Goal: Check status: Check status

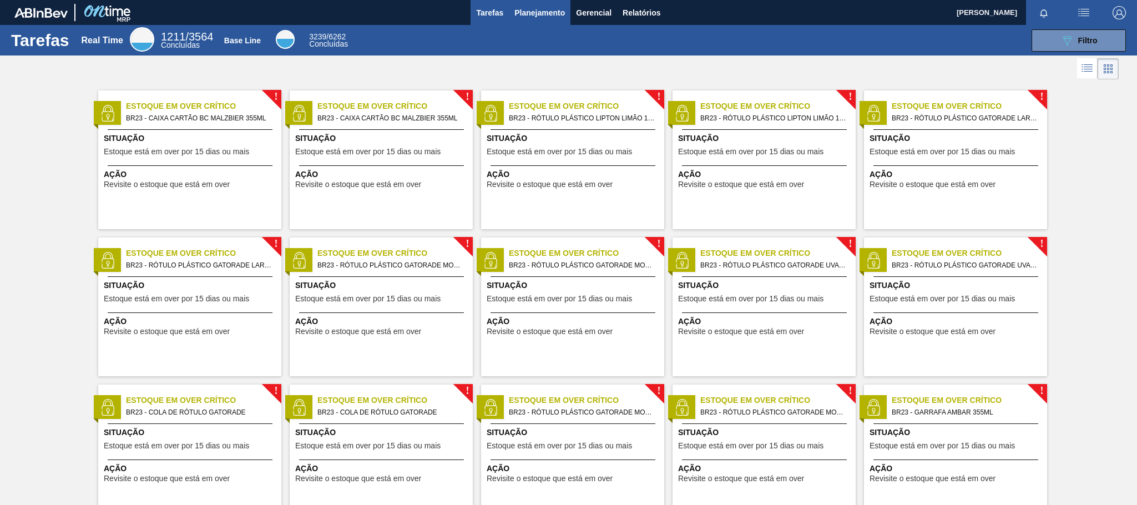
click at [524, 12] on span "Planejamento" at bounding box center [539, 12] width 50 height 13
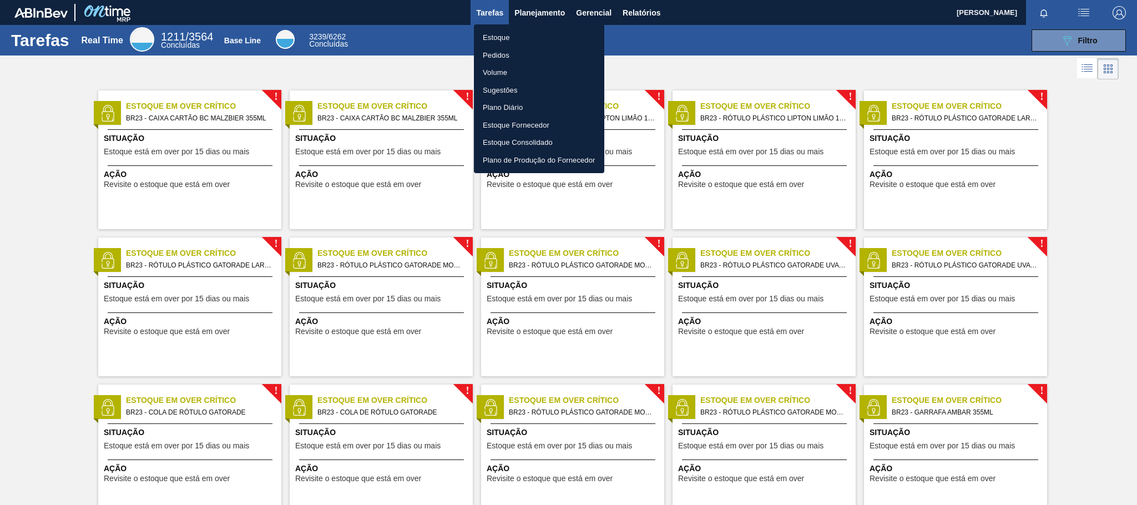
click at [509, 54] on li "Pedidos" at bounding box center [539, 56] width 130 height 18
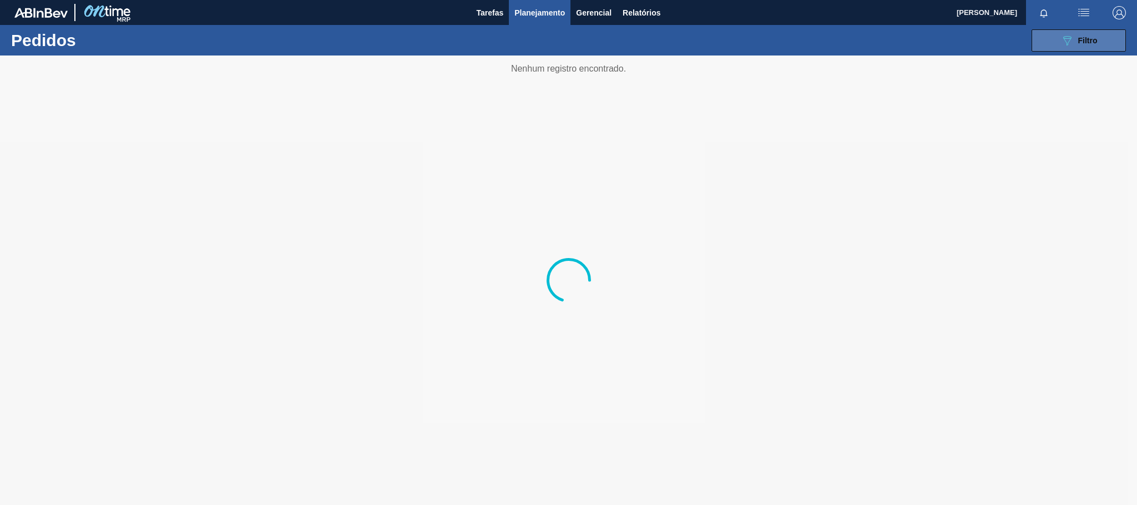
click at [757, 40] on icon "089F7B8B-B2A5-4AFE-B5C0-19BA573D28AC" at bounding box center [1066, 40] width 13 height 13
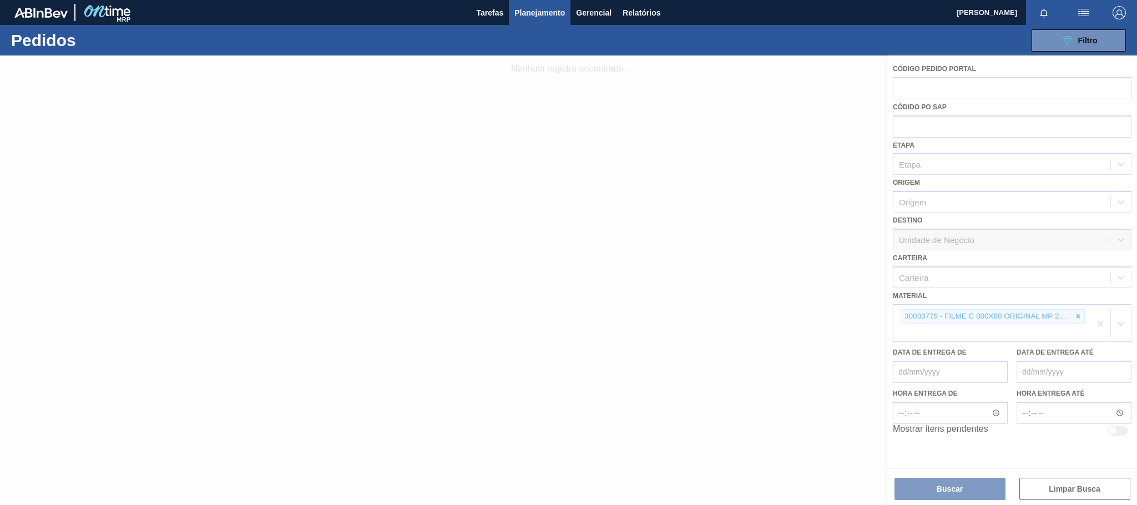
click at [757, 315] on div at bounding box center [568, 279] width 1137 height 449
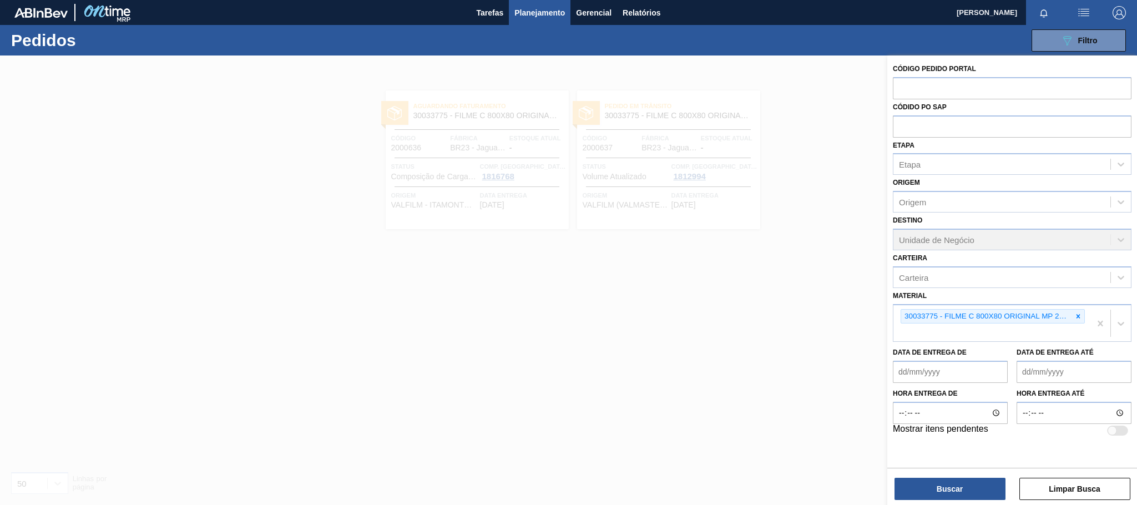
click at [757, 315] on icon at bounding box center [1078, 316] width 8 height 8
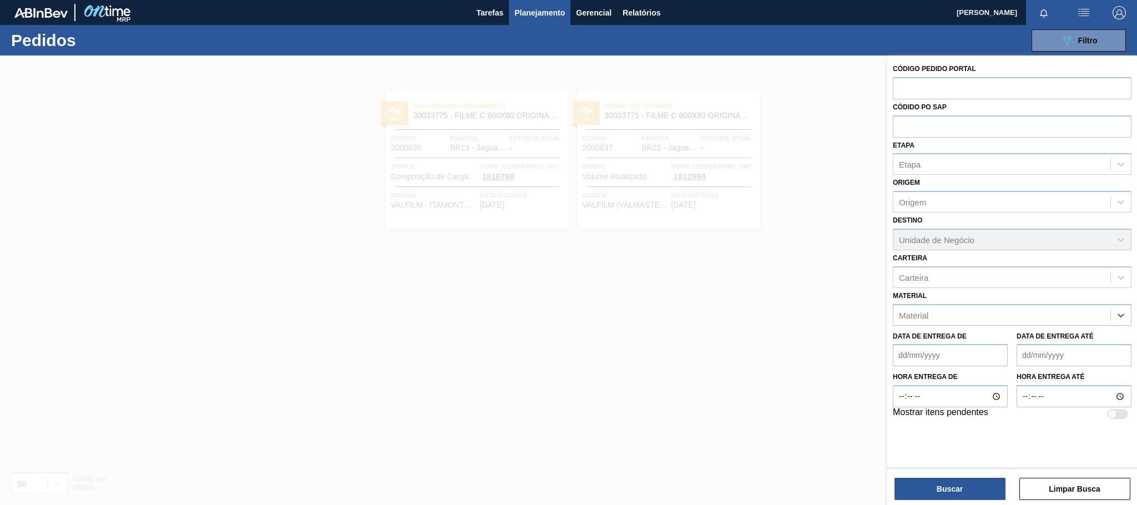
paste input "30003598"
type input "30003598"
click at [757, 336] on div "30003598 - KIT H2OH LIMAO;" at bounding box center [1012, 342] width 239 height 21
click at [757, 336] on div "Buscar Limpar Busca" at bounding box center [1012, 483] width 250 height 31
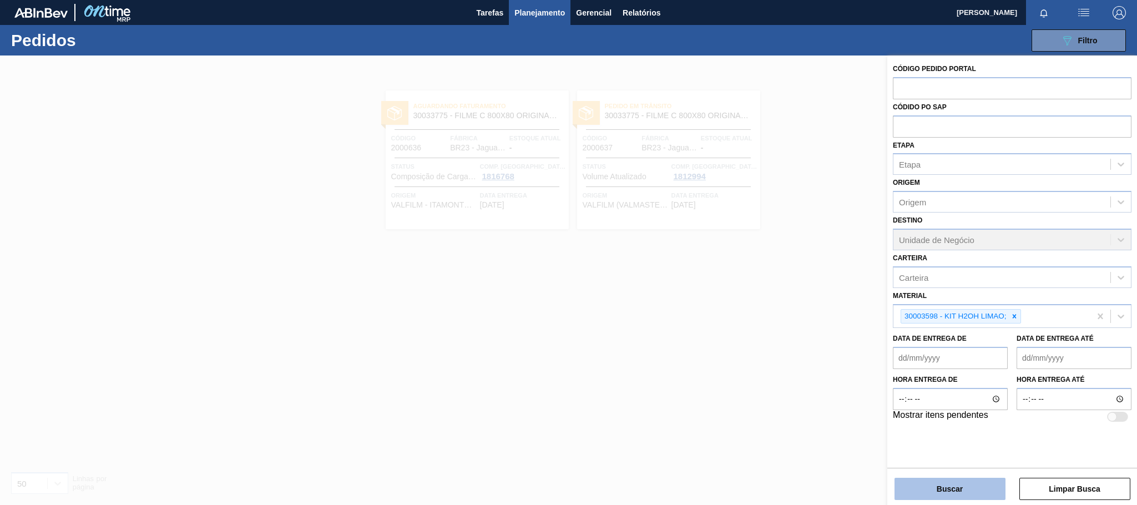
click at [757, 336] on button "Buscar" at bounding box center [949, 489] width 111 height 22
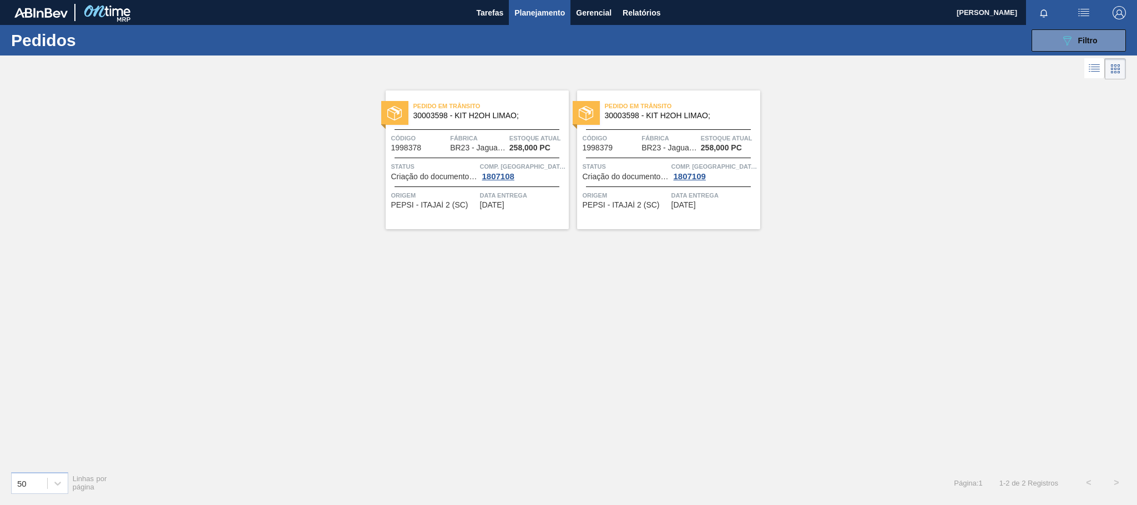
click at [469, 104] on span "Pedido em Trânsito" at bounding box center [490, 105] width 155 height 11
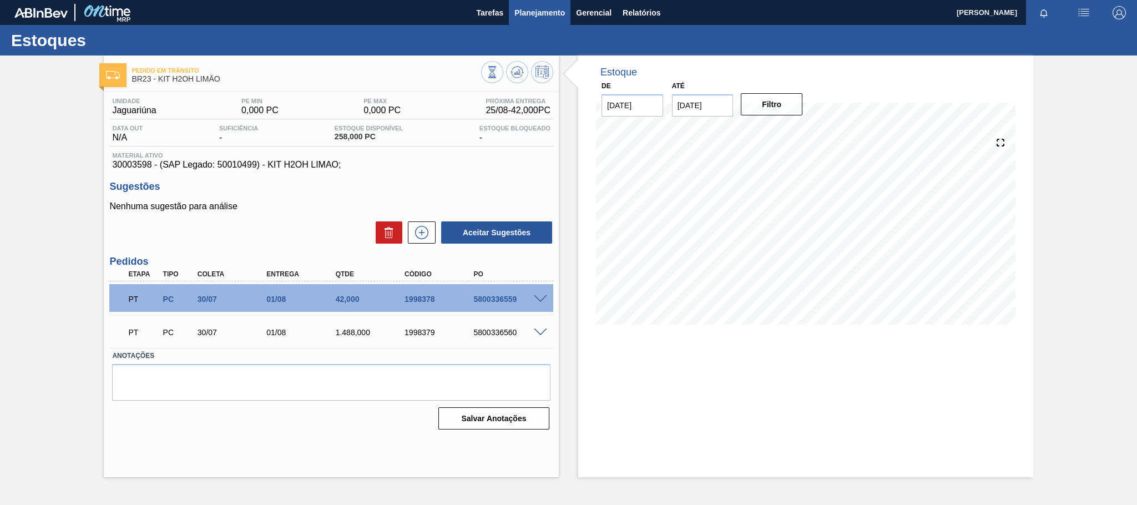
click at [547, 10] on span "Planejamento" at bounding box center [539, 12] width 50 height 13
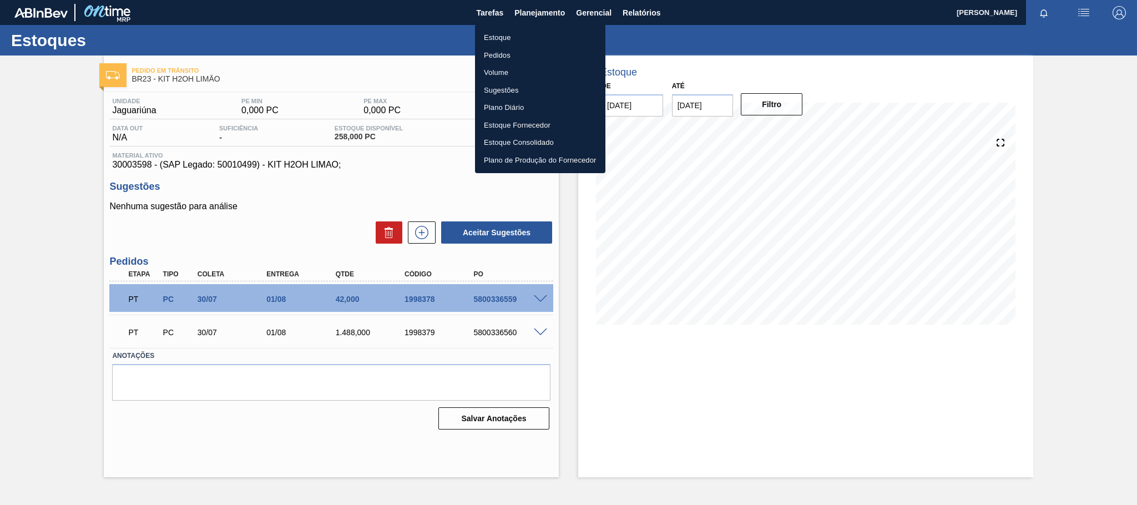
click at [528, 57] on li "Pedidos" at bounding box center [540, 56] width 130 height 18
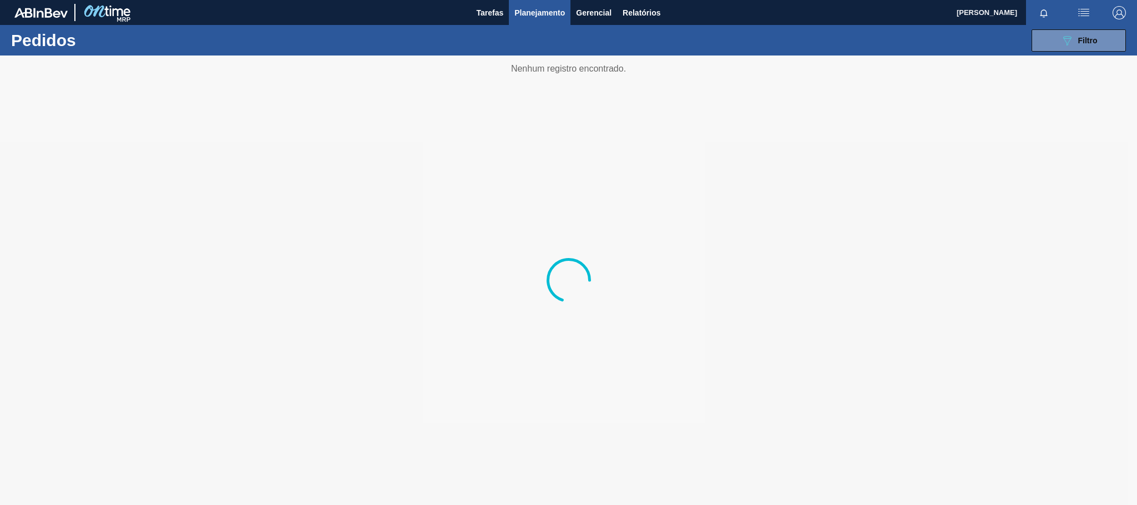
click at [757, 25] on div "089F7B8B-B2A5-4AFE-B5C0-19BA573D28AC Filtro Código Pedido Portal Códido PO SAP …" at bounding box center [655, 40] width 953 height 33
click at [757, 37] on icon "089F7B8B-B2A5-4AFE-B5C0-19BA573D28AC" at bounding box center [1066, 40] width 13 height 13
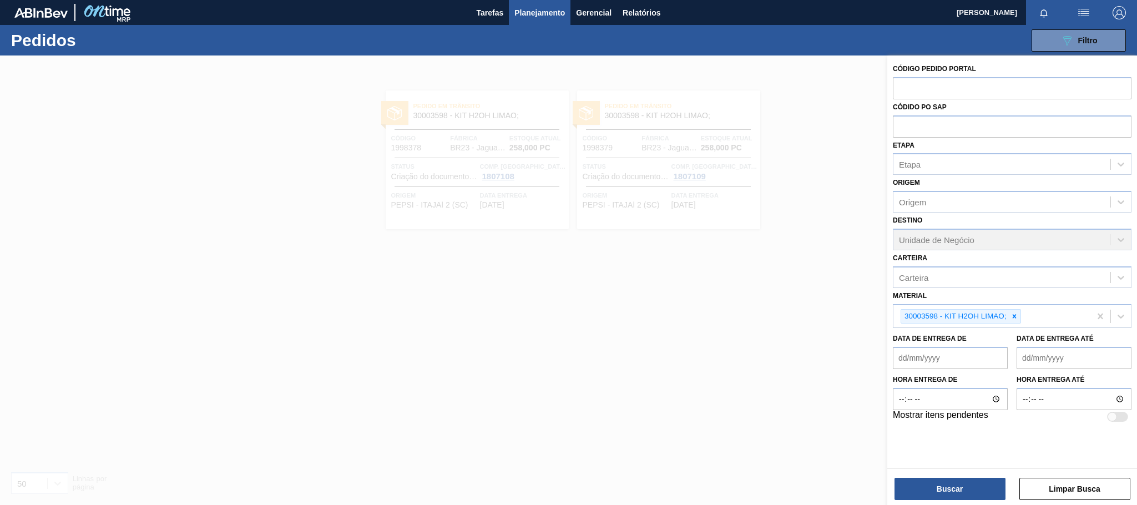
click at [757, 313] on icon at bounding box center [1014, 316] width 8 height 8
paste input "30008450"
type input "30008450"
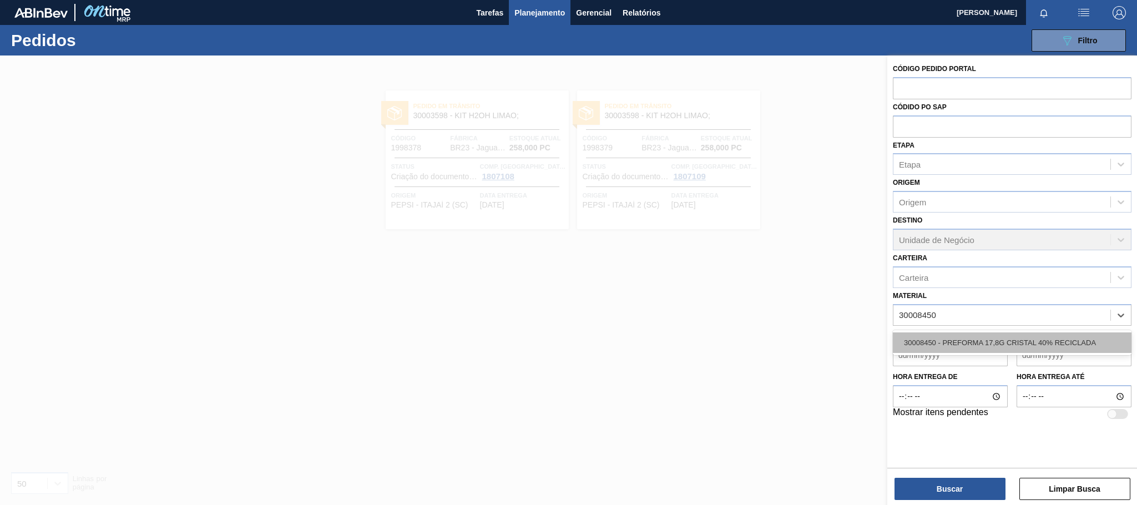
click at [757, 336] on div "30008450 - PREFORMA 17,8G CRISTAL 40% RECICLADA" at bounding box center [1012, 342] width 239 height 21
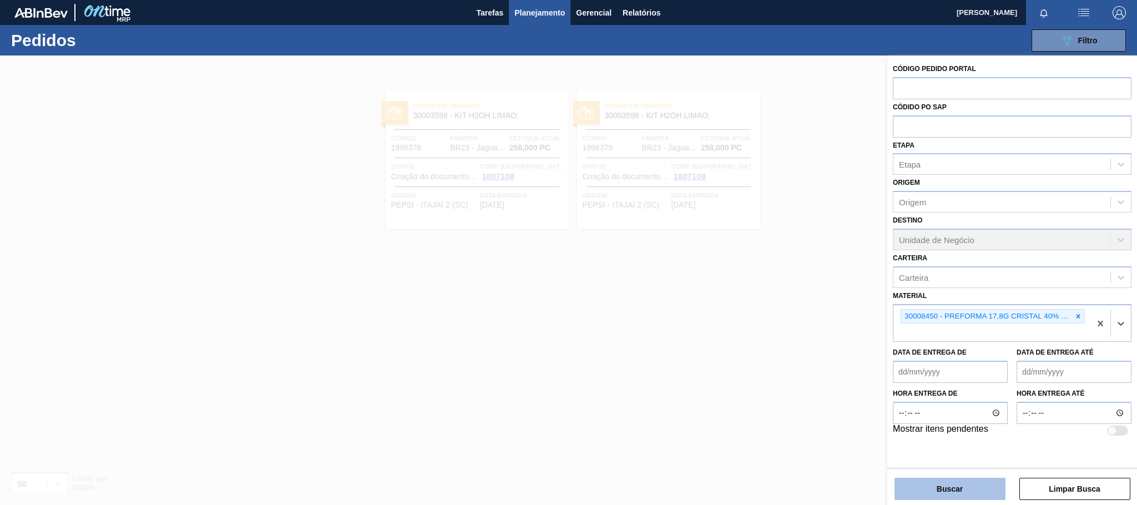
click at [757, 336] on button "Buscar" at bounding box center [949, 489] width 111 height 22
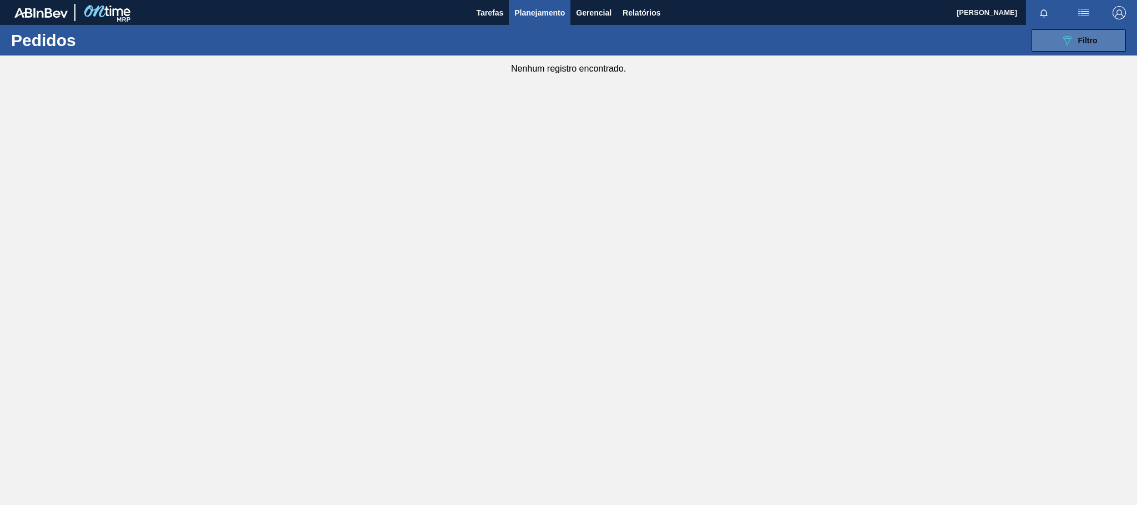
click at [757, 42] on button "089F7B8B-B2A5-4AFE-B5C0-19BA573D28AC Filtro" at bounding box center [1078, 40] width 94 height 22
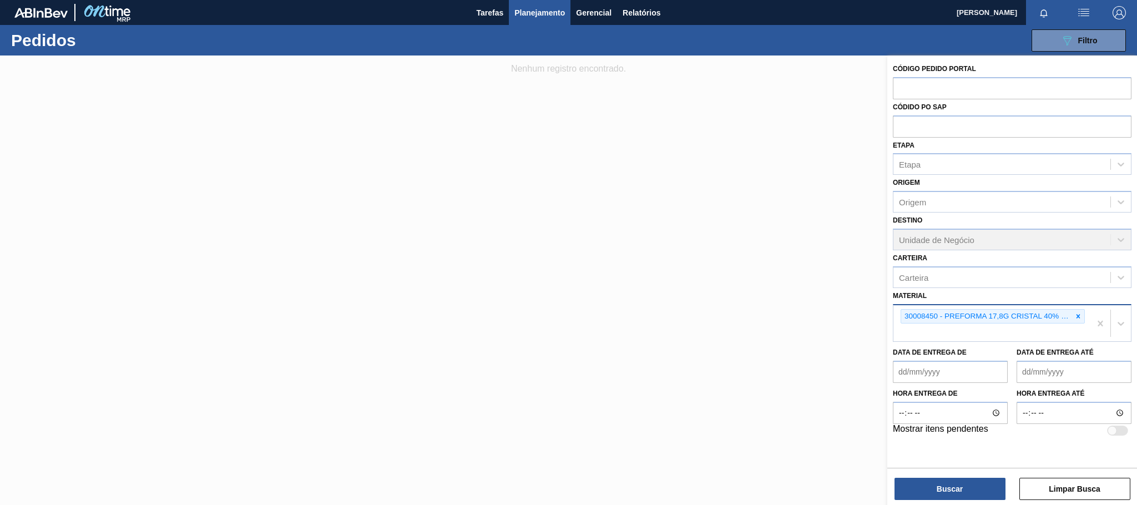
click at [757, 309] on div "30008450 - PREFORMA 17,8G CRISTAL 40% RECICLADA" at bounding box center [992, 316] width 184 height 15
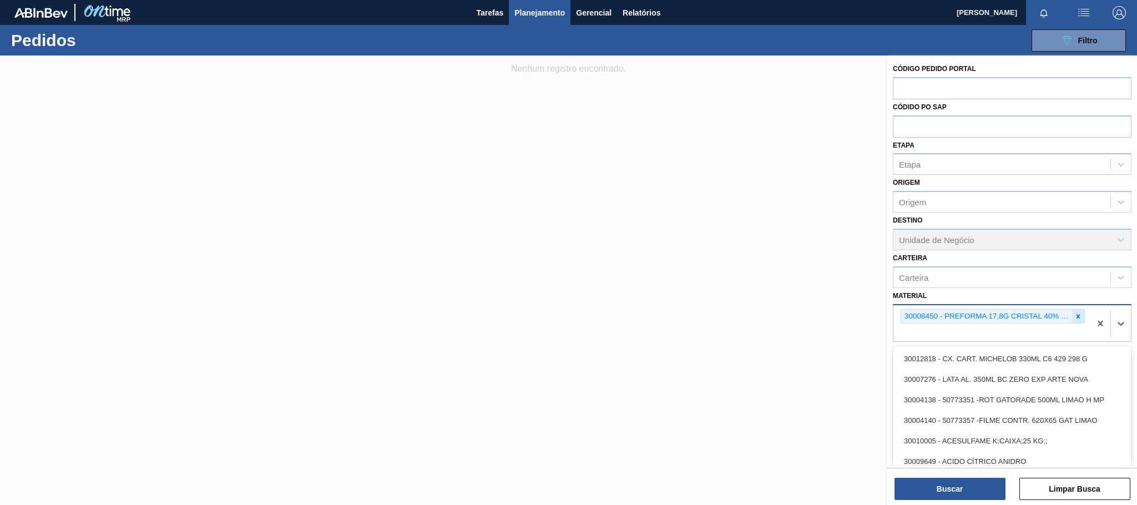
click at [757, 312] on icon at bounding box center [1078, 316] width 8 height 8
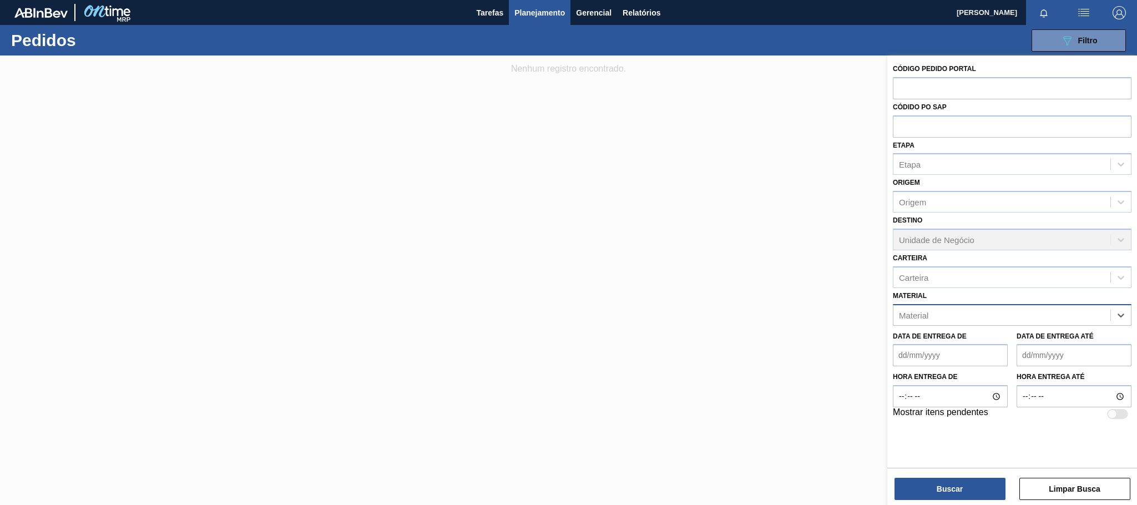
click at [757, 312] on div "Material" at bounding box center [1001, 315] width 217 height 16
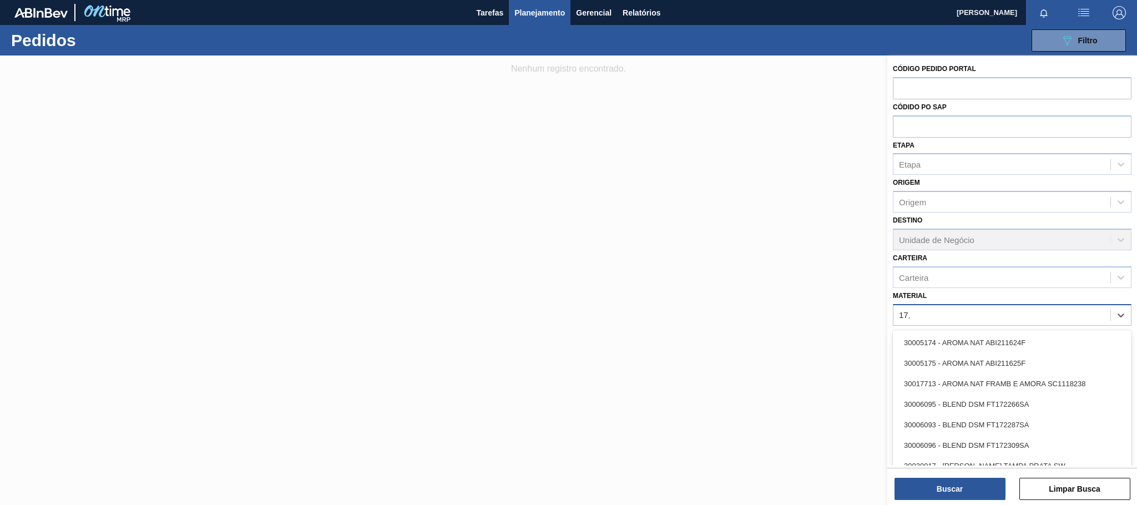
type input "17,8"
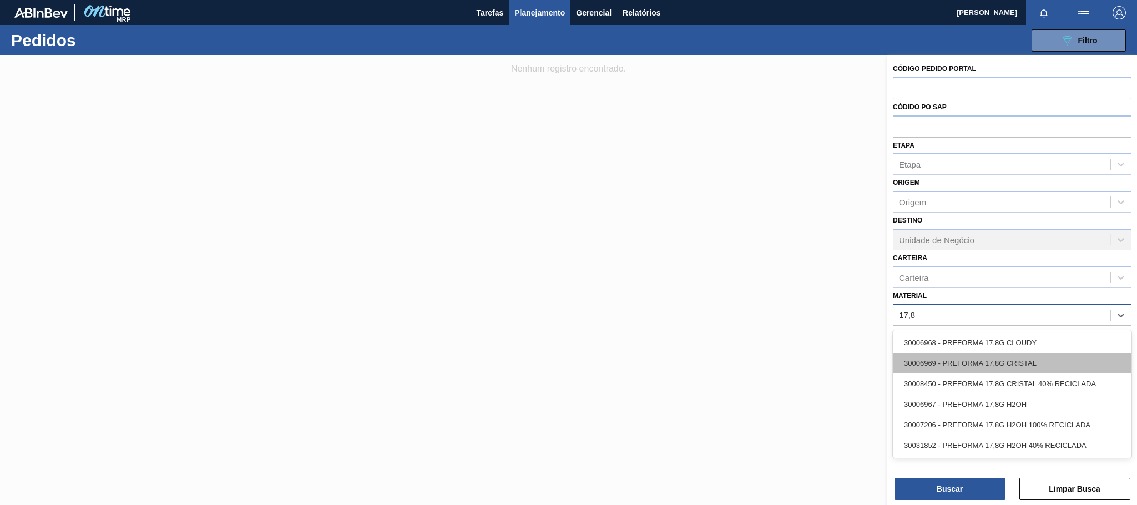
click at [757, 336] on div "30006969 - PREFORMA 17,8G CRISTAL" at bounding box center [1012, 363] width 239 height 21
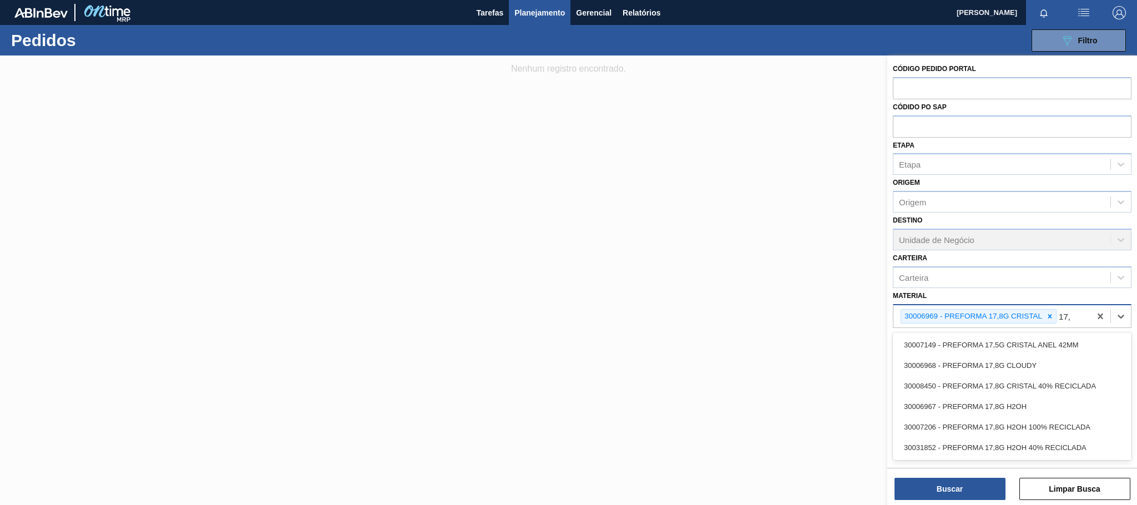
type input "17,8"
click at [757, 336] on div "30006968 - PREFORMA 17,8G CLOUDY" at bounding box center [1012, 345] width 239 height 21
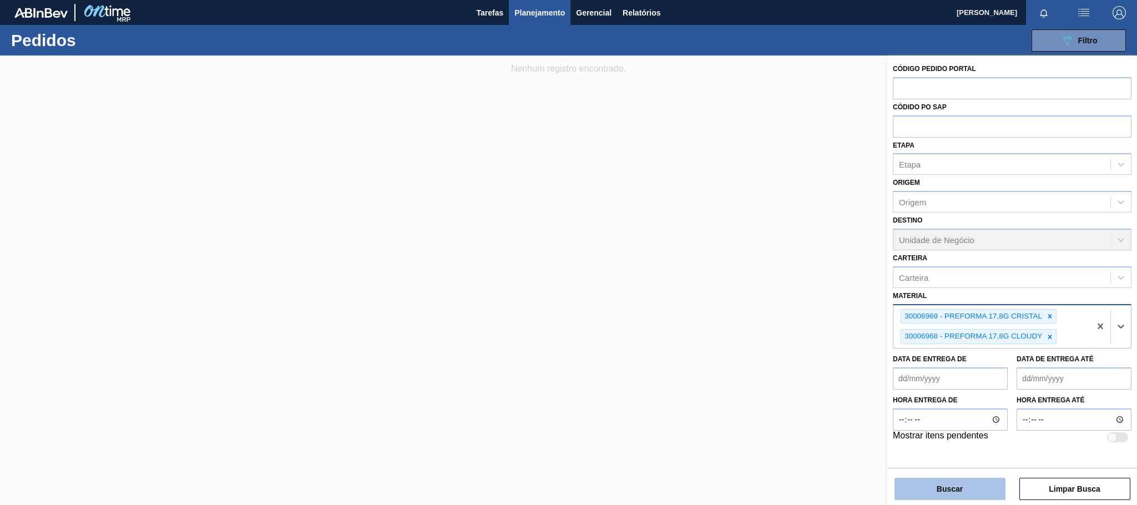
click at [757, 336] on button "Buscar" at bounding box center [949, 489] width 111 height 22
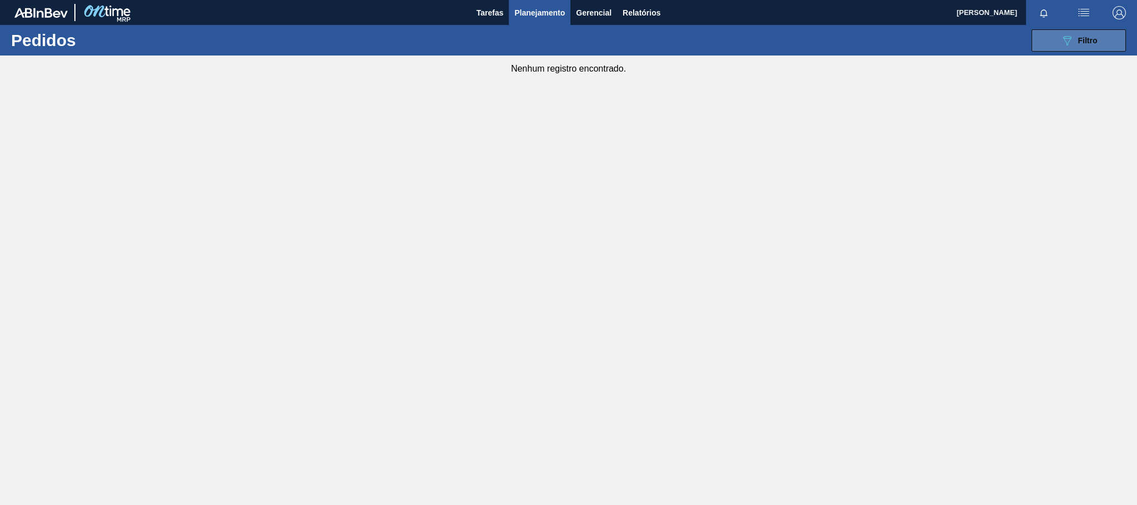
click at [757, 50] on button "089F7B8B-B2A5-4AFE-B5C0-19BA573D28AC Filtro" at bounding box center [1078, 40] width 94 height 22
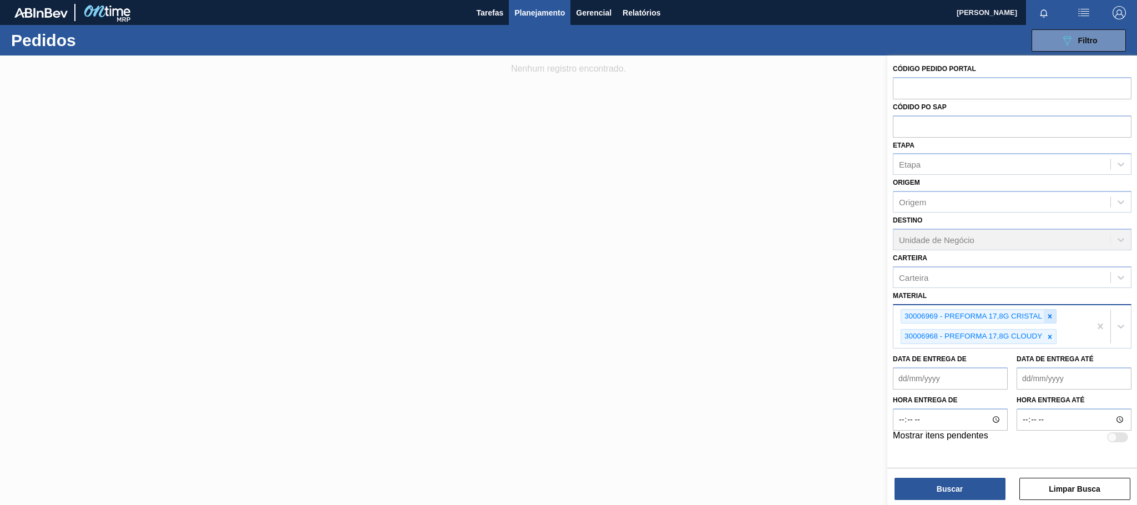
click at [757, 315] on icon at bounding box center [1050, 316] width 8 height 8
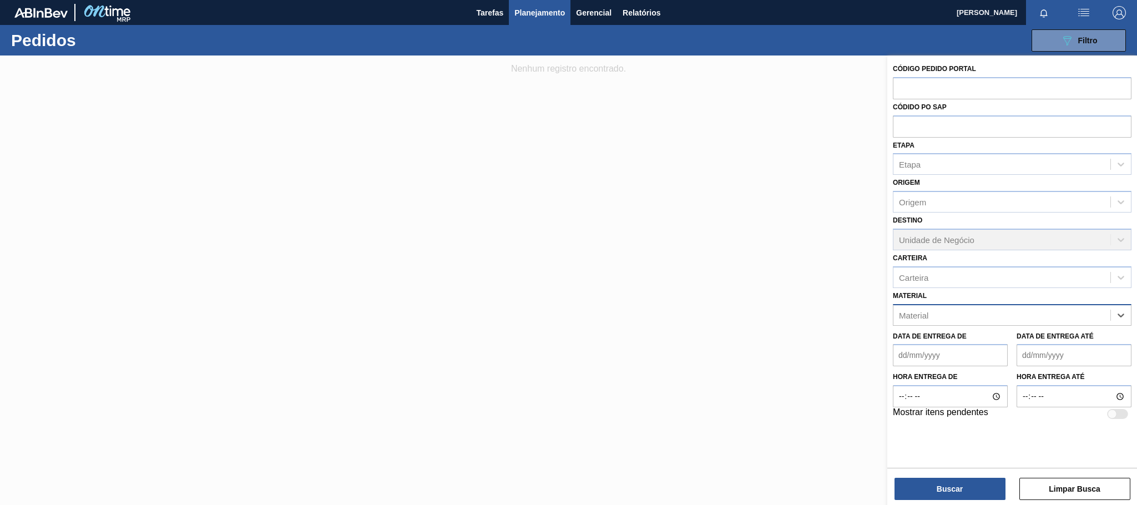
paste input "30018640"
type input "30018640"
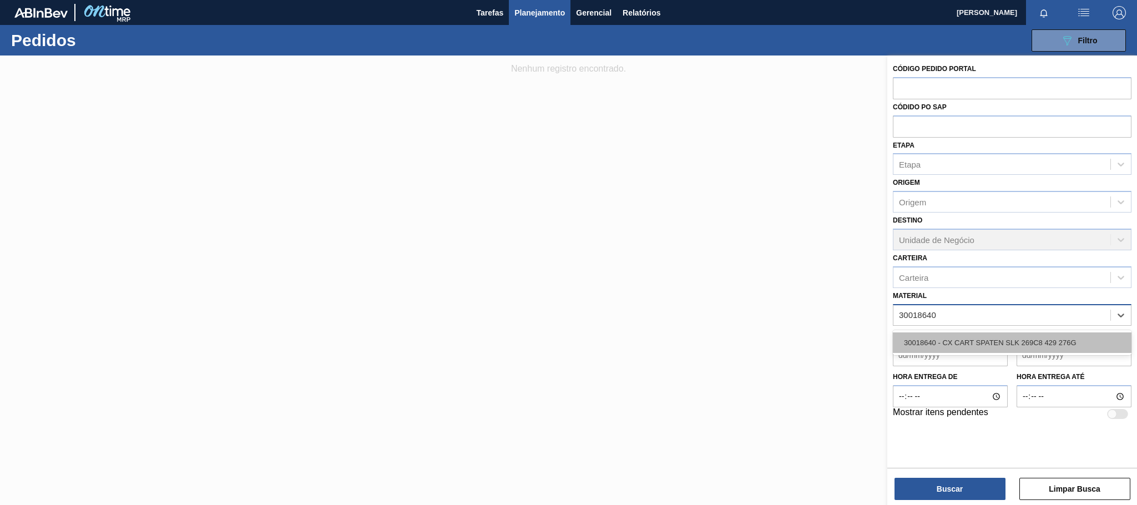
click at [757, 336] on div "30018640 - CX CART SPATEN SLK 269C8 429 276G" at bounding box center [1012, 342] width 239 height 21
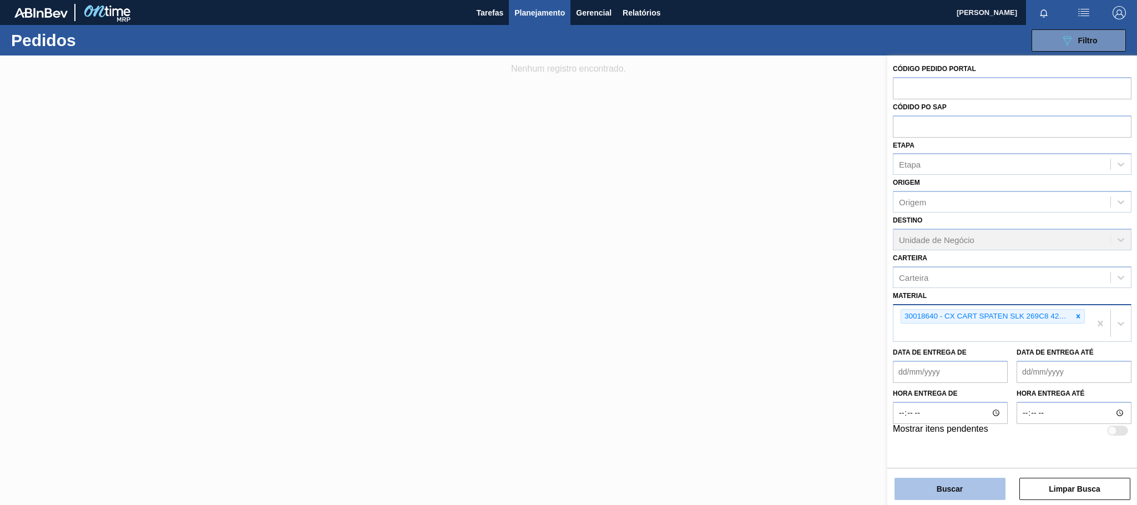
click at [757, 336] on button "Buscar" at bounding box center [949, 489] width 111 height 22
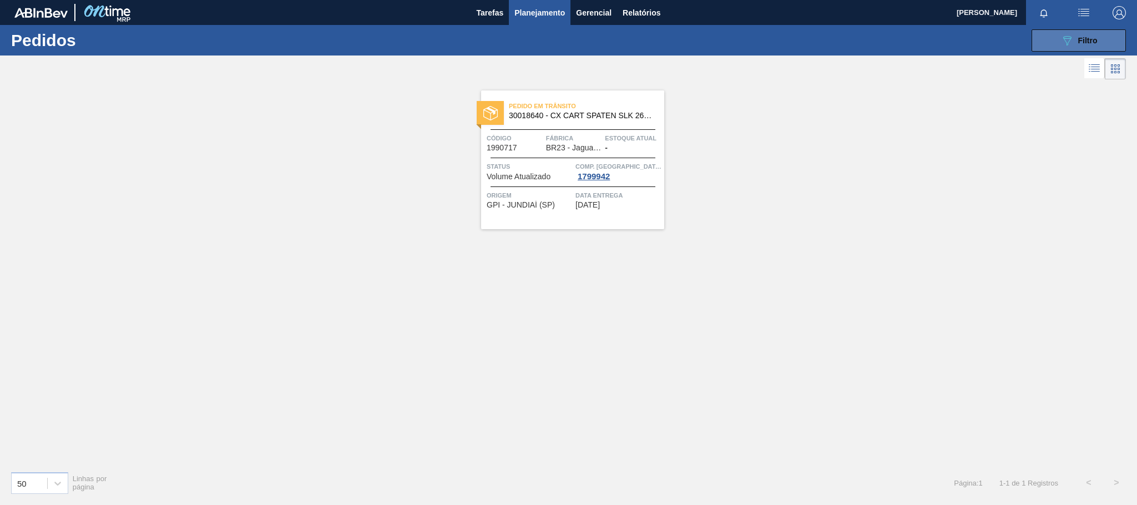
click at [757, 47] on button "089F7B8B-B2A5-4AFE-B5C0-19BA573D28AC Filtro" at bounding box center [1078, 40] width 94 height 22
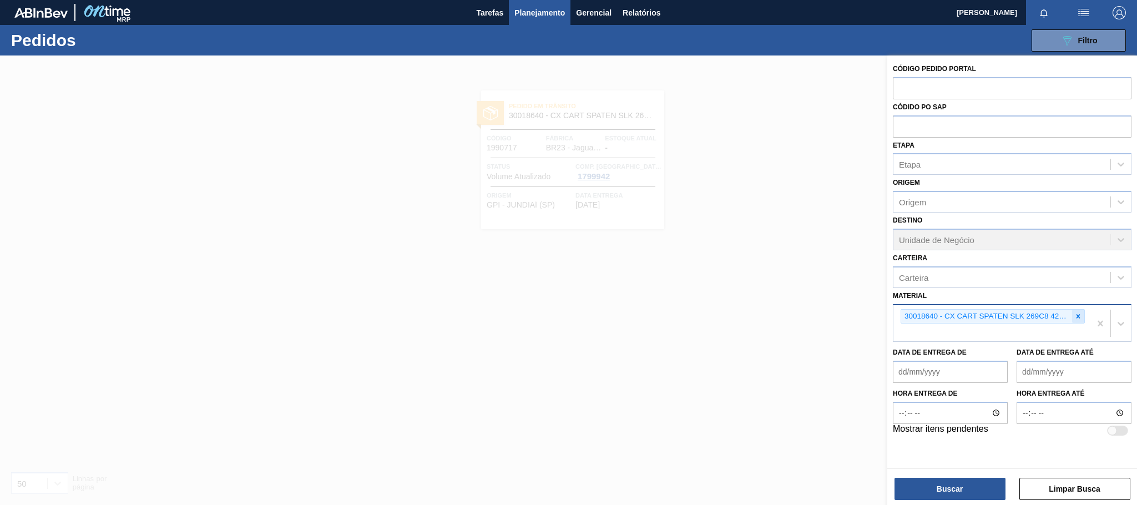
click at [757, 313] on icon at bounding box center [1078, 316] width 8 height 8
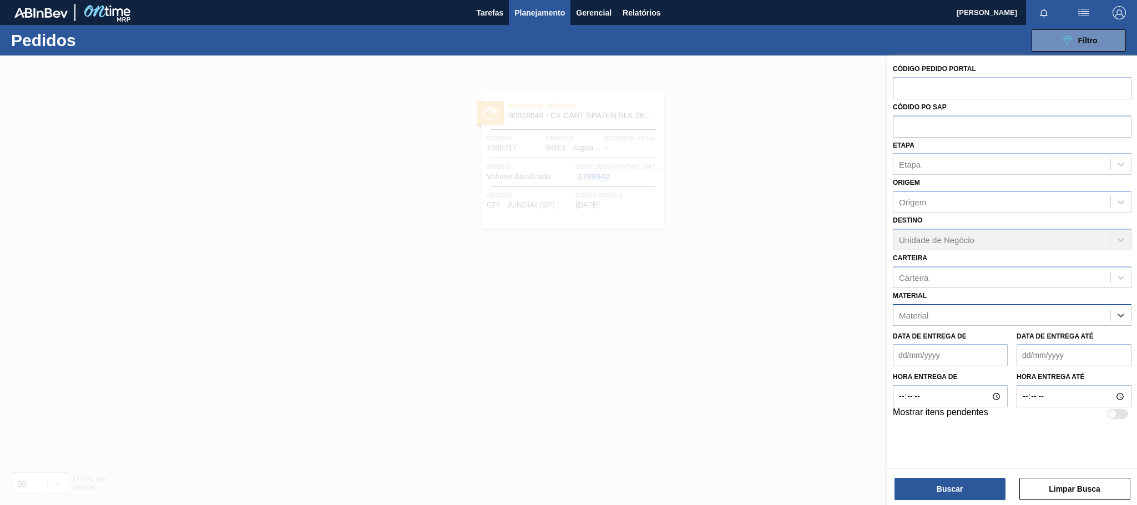
paste input "20005436"
type input "20005436"
click at [757, 336] on div "20005436 - ROT BACK STELLA 600 429 CX40MIL" at bounding box center [1012, 342] width 239 height 21
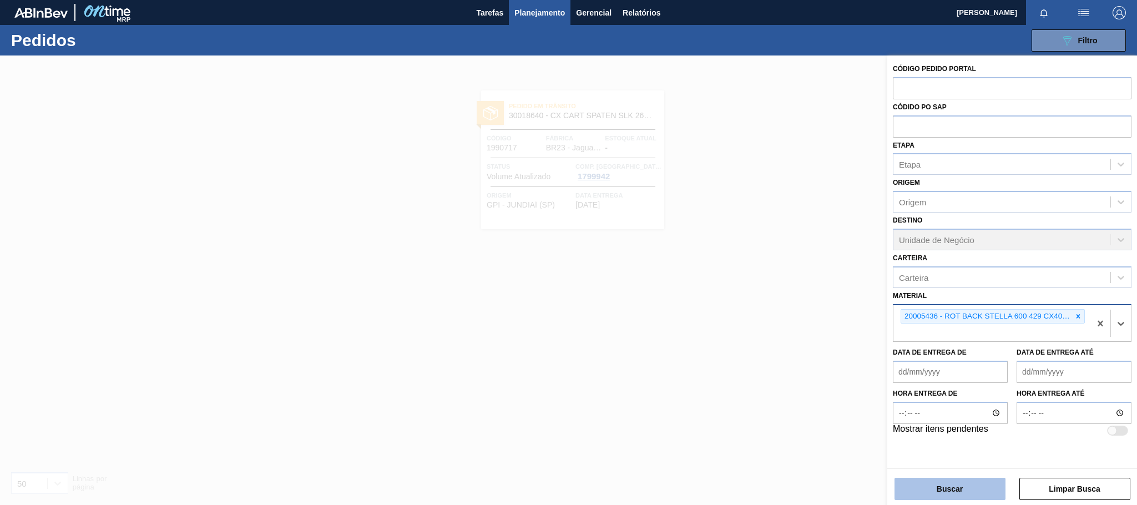
click at [757, 336] on button "Buscar" at bounding box center [949, 489] width 111 height 22
